Goal: Find contact information: Find contact information

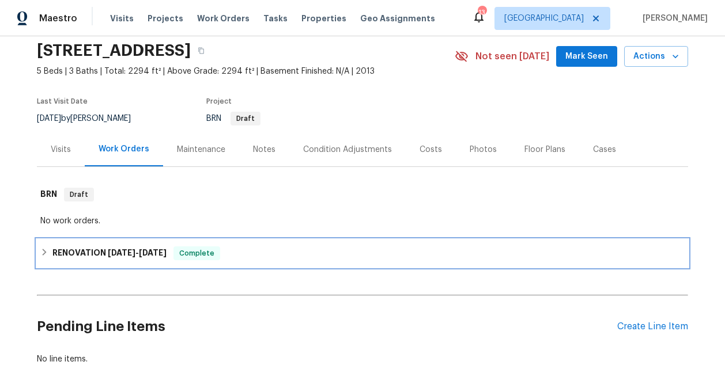
click at [85, 252] on h6 "RENOVATION [DATE] - [DATE]" at bounding box center [109, 254] width 114 height 14
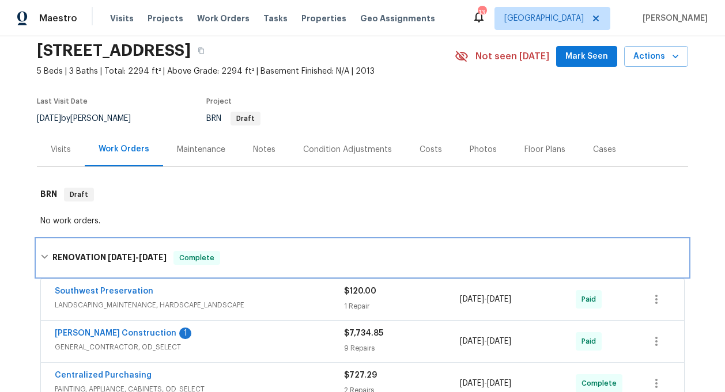
scroll to position [102, 0]
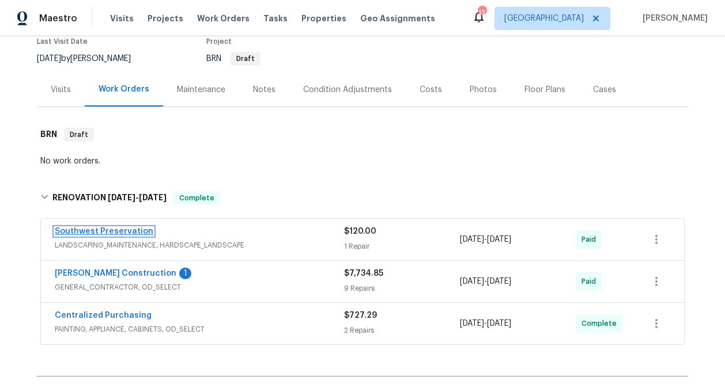
click at [107, 233] on link "Southwest Preservation" at bounding box center [104, 232] width 99 height 8
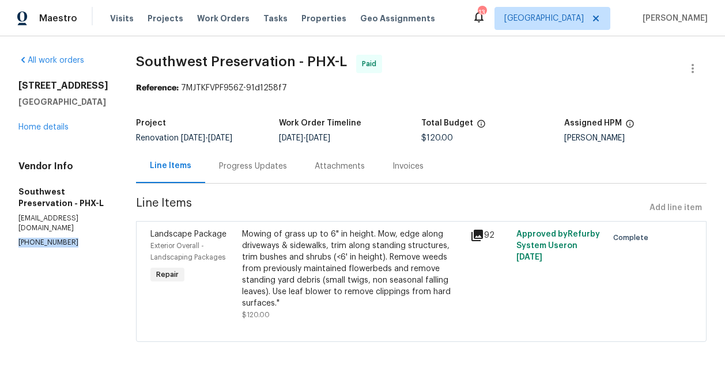
drag, startPoint x: 71, startPoint y: 255, endPoint x: 10, endPoint y: 256, distance: 61.1
click at [9, 256] on div "All work orders [STREET_ADDRESS] Home details Vendor Info Southwest Preservatio…" at bounding box center [362, 205] width 725 height 338
copy p "[PHONE_NUMBER]"
